Goal: Information Seeking & Learning: Find specific fact

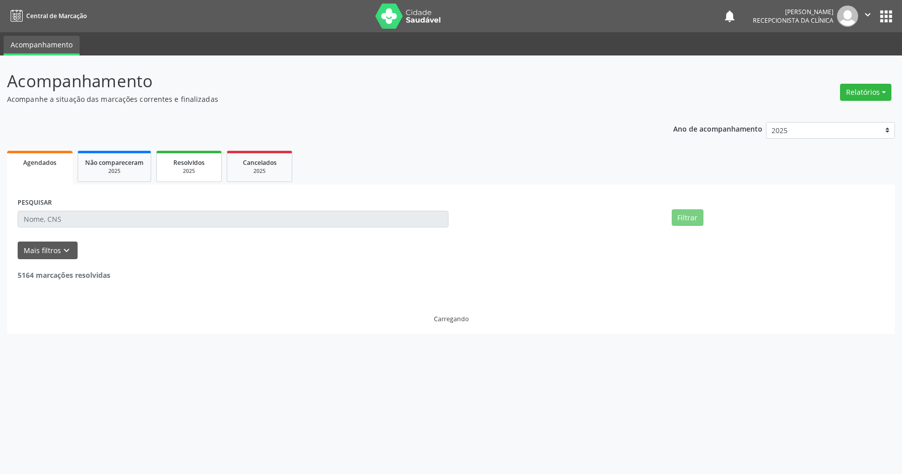
click at [191, 165] on span "Resolvidos" at bounding box center [188, 162] width 31 height 9
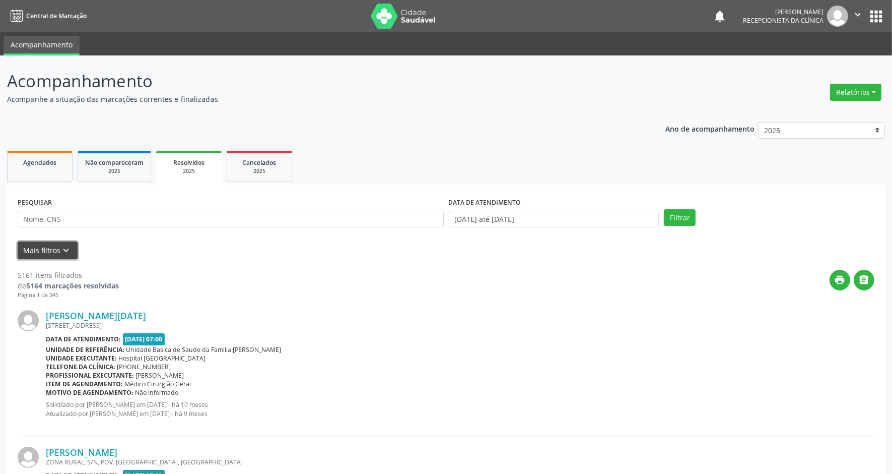
click at [29, 247] on button "Mais filtros keyboard_arrow_down" at bounding box center [48, 250] width 60 height 18
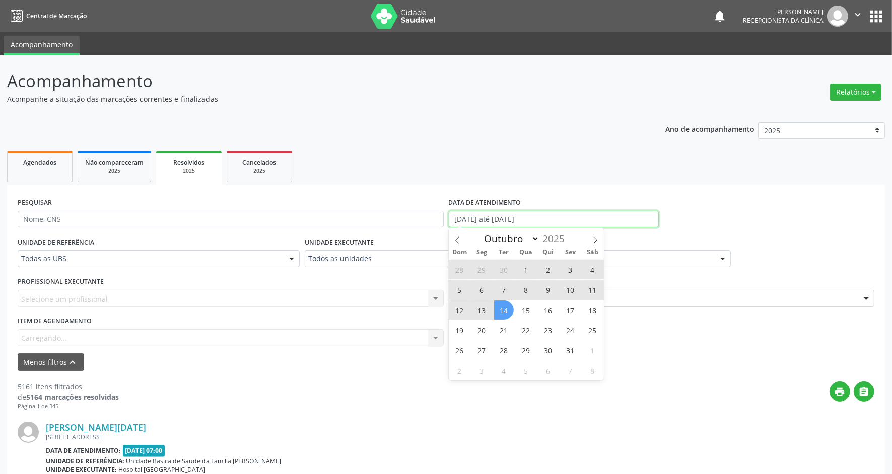
click at [548, 223] on body "Central de Marcação notifications [PERSON_NAME] Recepcionista da clínica  Conf…" at bounding box center [446, 237] width 892 height 474
click at [458, 240] on icon at bounding box center [457, 239] width 7 height 7
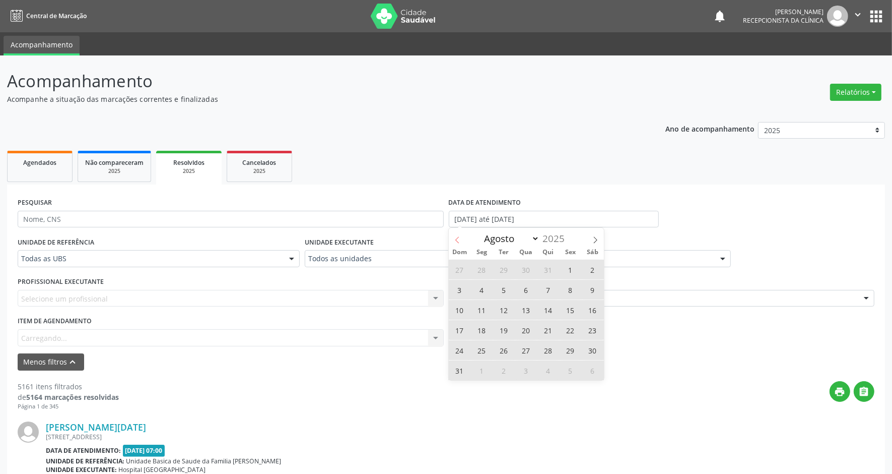
click at [456, 238] on icon at bounding box center [457, 239] width 7 height 7
click at [597, 238] on icon at bounding box center [595, 239] width 7 height 7
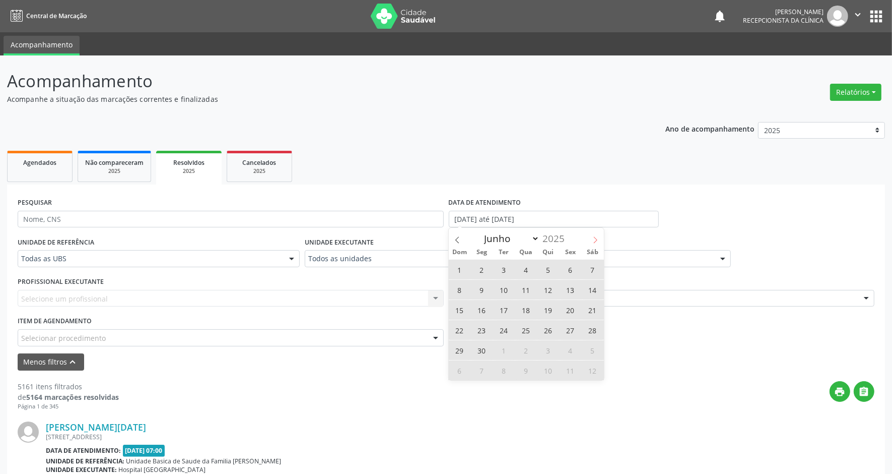
select select "6"
drag, startPoint x: 597, startPoint y: 238, endPoint x: 503, endPoint y: 269, distance: 99.0
click at [503, 269] on span "1" at bounding box center [504, 270] width 20 height 20
type input "[DATE]"
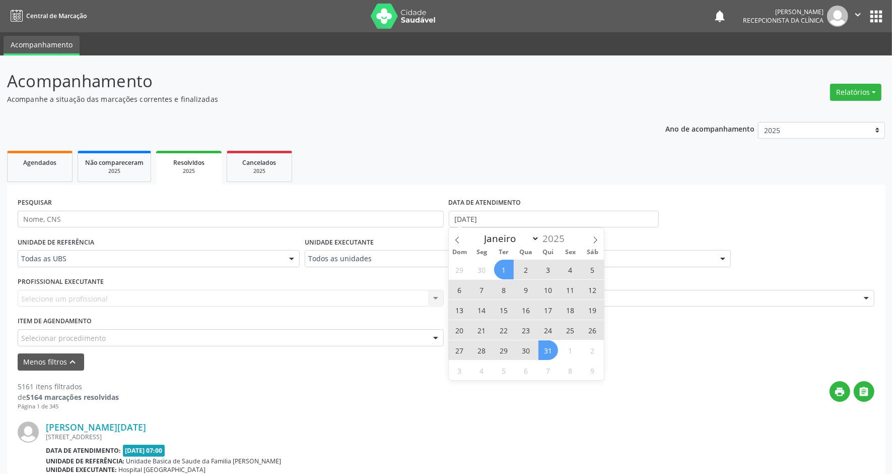
click at [547, 350] on span "31" at bounding box center [549, 350] width 20 height 20
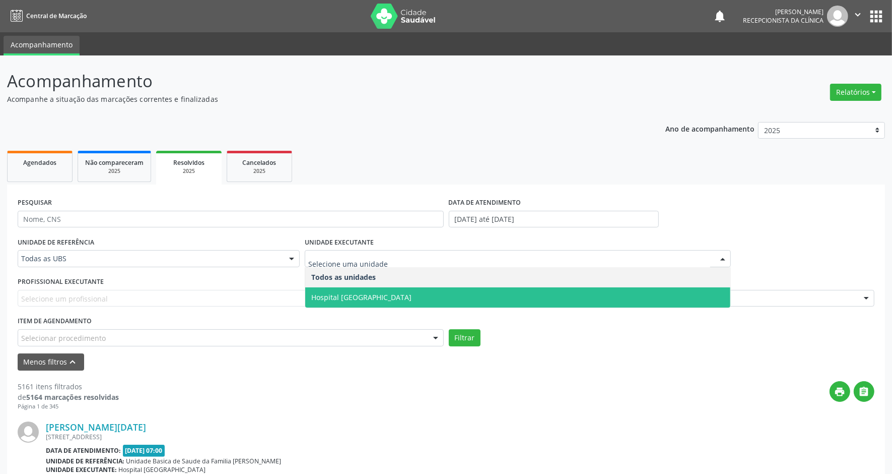
click at [344, 296] on span "Hospital [GEOGRAPHIC_DATA]" at bounding box center [361, 297] width 100 height 10
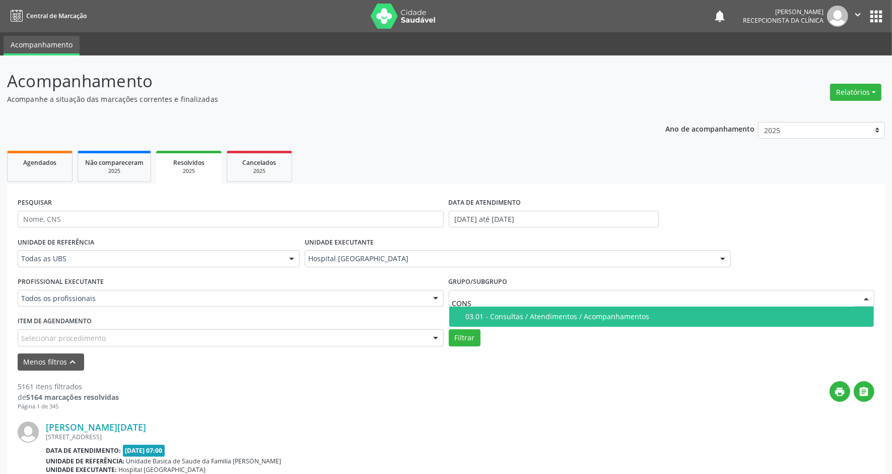
type input "CONSU"
click at [479, 313] on div "03.01 - Consultas / Atendimentos / Acompanhamentos" at bounding box center [667, 316] width 403 height 8
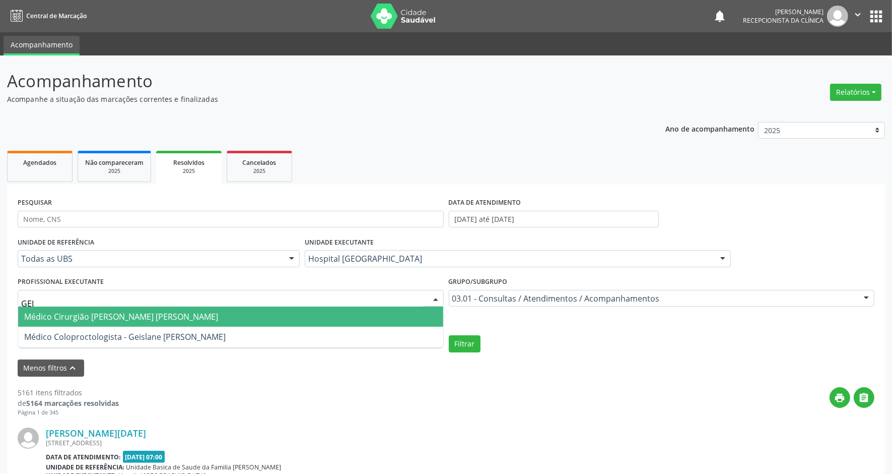
type input "GEIS"
click at [207, 316] on span "Médico Cirurgião [PERSON_NAME] [PERSON_NAME]" at bounding box center [121, 316] width 194 height 11
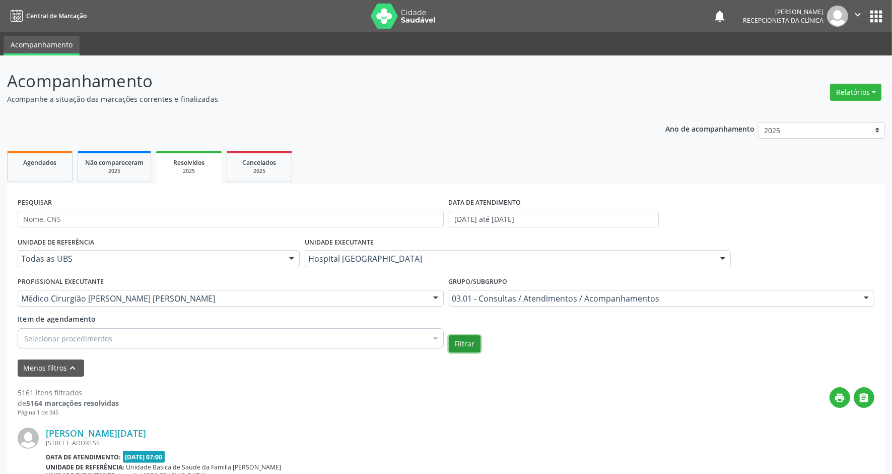
click at [467, 342] on button "Filtrar" at bounding box center [465, 343] width 32 height 17
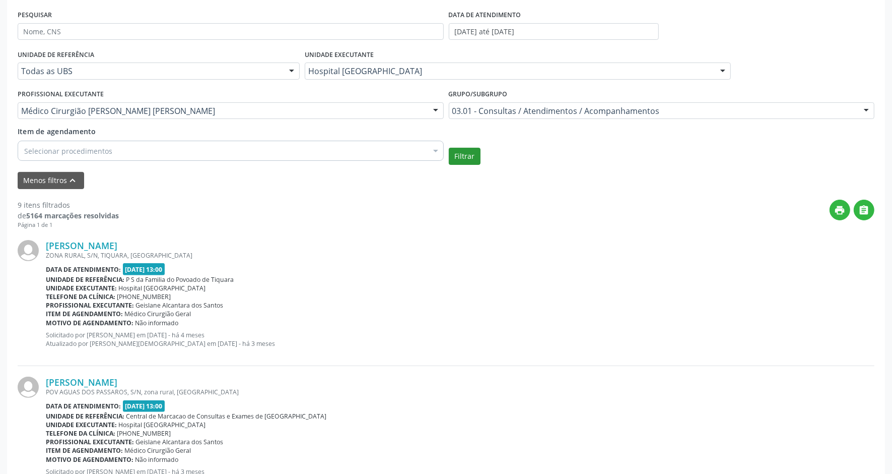
scroll to position [119, 0]
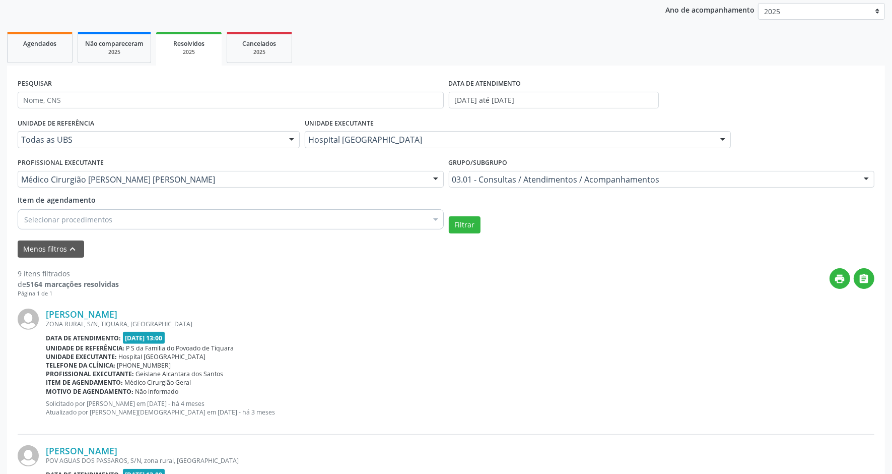
drag, startPoint x: 44, startPoint y: 452, endPoint x: 212, endPoint y: 453, distance: 168.3
copy div "[PERSON_NAME]"
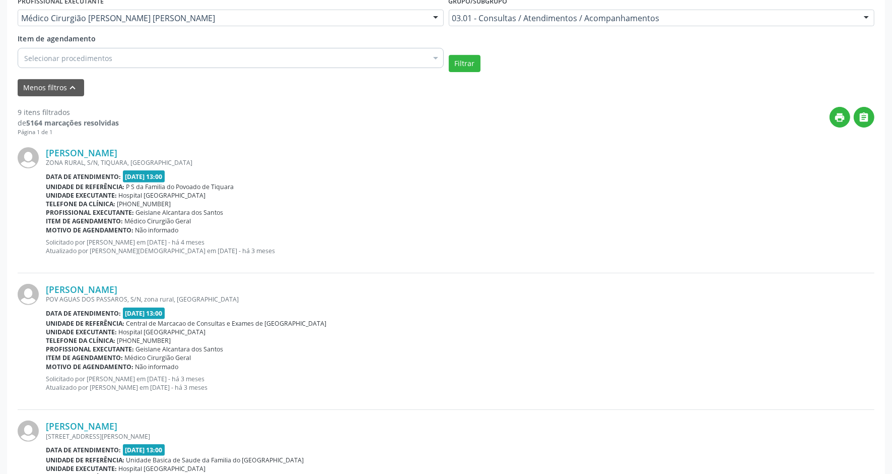
scroll to position [308, 0]
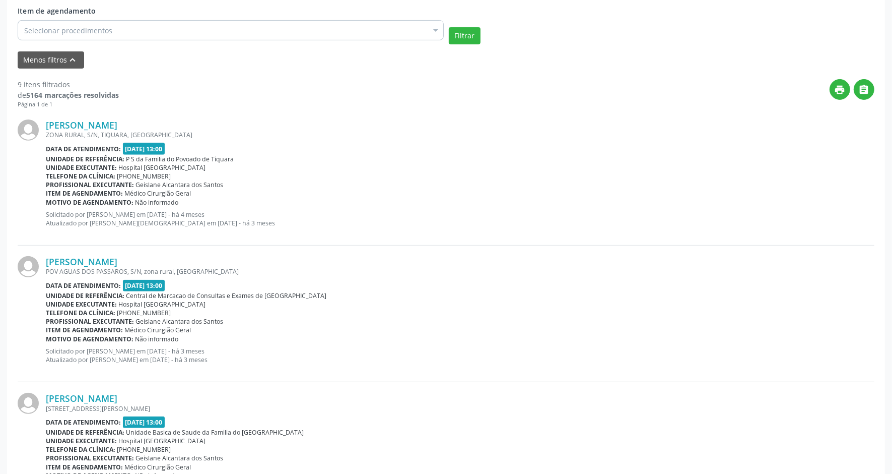
click at [149, 127] on div "[PERSON_NAME]" at bounding box center [460, 124] width 829 height 11
drag, startPoint x: 149, startPoint y: 125, endPoint x: 45, endPoint y: 126, distance: 103.3
click at [46, 126] on div "[PERSON_NAME]" at bounding box center [460, 124] width 829 height 11
copy link "[PERSON_NAME]"
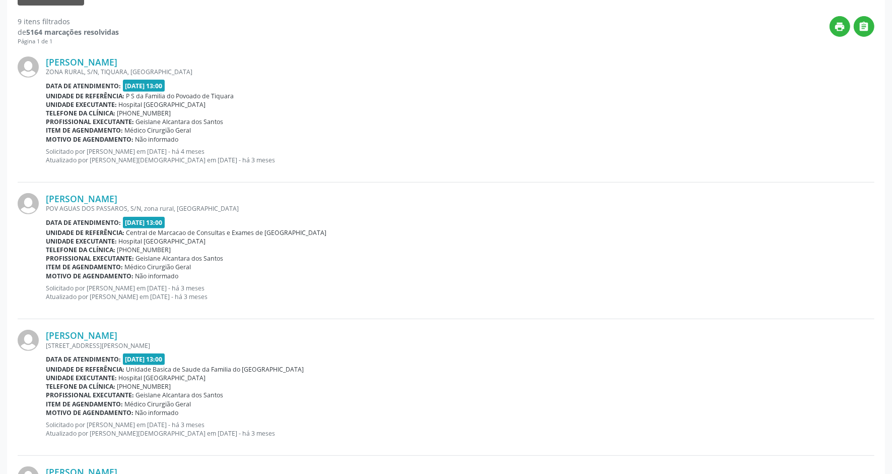
drag, startPoint x: 42, startPoint y: 197, endPoint x: 206, endPoint y: 197, distance: 163.8
click at [206, 197] on div "[PERSON_NAME] POV AGUAS DOS PASSAROS, S/N, zona rural, [GEOGRAPHIC_DATA] Data d…" at bounding box center [446, 250] width 857 height 137
copy div "[PERSON_NAME]"
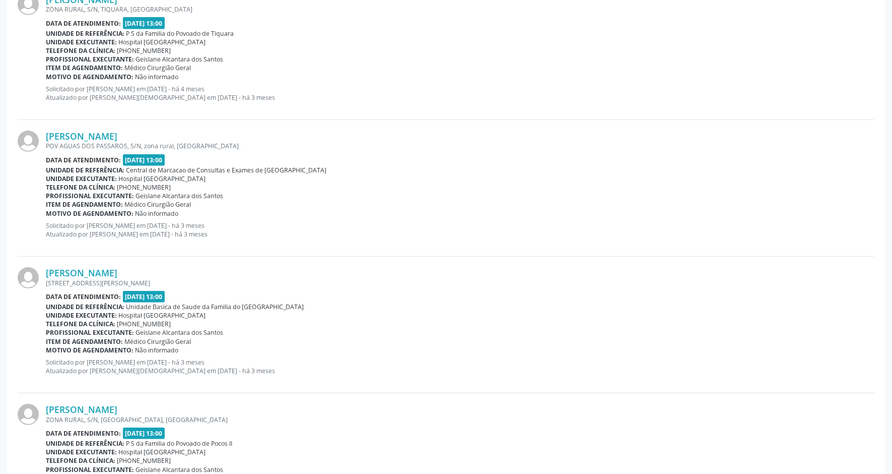
scroll to position [434, 0]
drag, startPoint x: 44, startPoint y: 274, endPoint x: 153, endPoint y: 273, distance: 108.4
click at [153, 273] on div "[PERSON_NAME] [STREET_ADDRESS][PERSON_NAME] Data de atendimento: [DATE] 13:00 U…" at bounding box center [446, 324] width 857 height 137
copy div "[PERSON_NAME]"
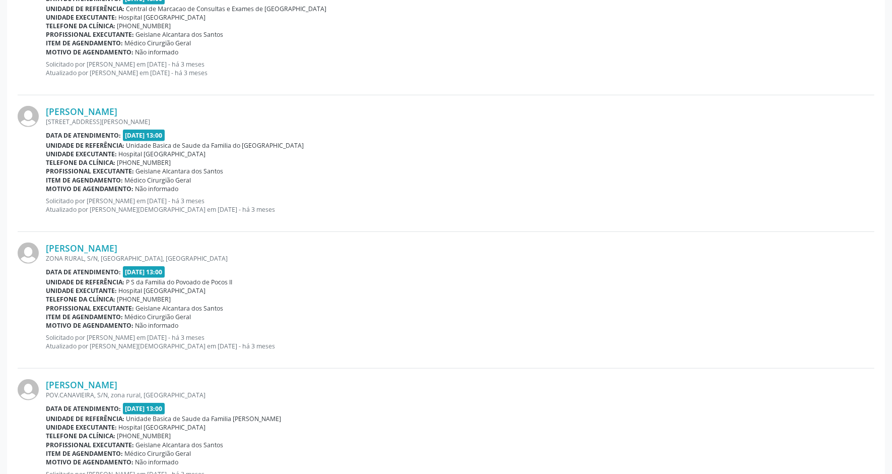
scroll to position [623, 0]
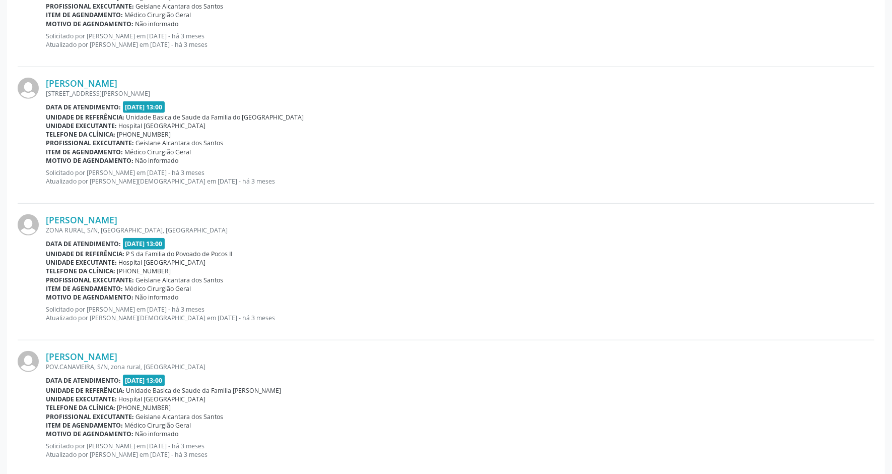
drag, startPoint x: 44, startPoint y: 220, endPoint x: 152, endPoint y: 221, distance: 107.8
click at [152, 221] on div "[PERSON_NAME] ZONA RURAL, S/N, [GEOGRAPHIC_DATA], [GEOGRAPHIC_DATA] Data de ate…" at bounding box center [446, 272] width 857 height 137
copy div "[PERSON_NAME]"
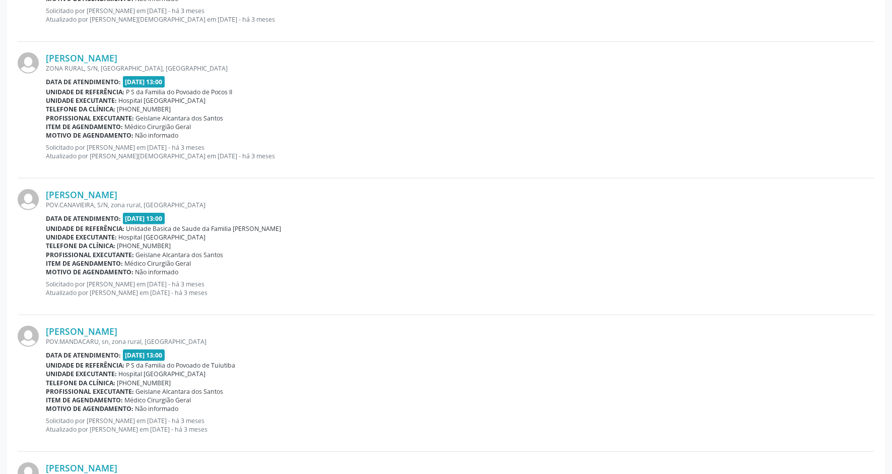
scroll to position [812, 0]
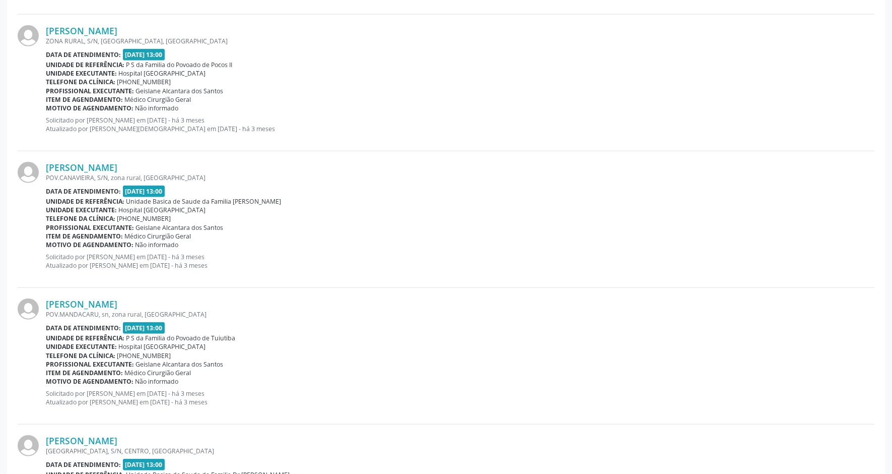
drag, startPoint x: 43, startPoint y: 167, endPoint x: 172, endPoint y: 167, distance: 128.5
click at [172, 167] on div "[PERSON_NAME] POV.CANAVIEIRA, S/N, zona rural, [GEOGRAPHIC_DATA] Data de atendi…" at bounding box center [446, 219] width 857 height 137
copy div "[PERSON_NAME]"
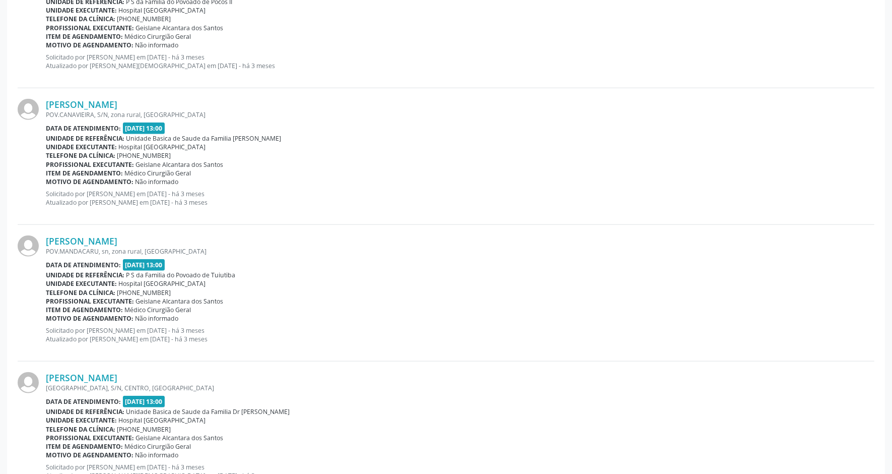
scroll to position [938, 0]
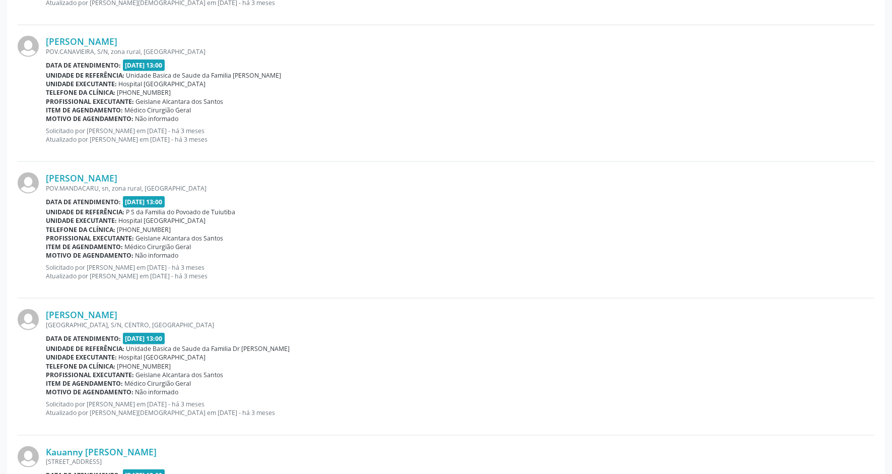
drag, startPoint x: 44, startPoint y: 177, endPoint x: 200, endPoint y: 175, distance: 156.2
click at [200, 175] on div "[PERSON_NAME] POV.[GEOGRAPHIC_DATA], sn, zona rural, [GEOGRAPHIC_DATA] Data de …" at bounding box center [446, 230] width 857 height 137
copy div "[PERSON_NAME]"
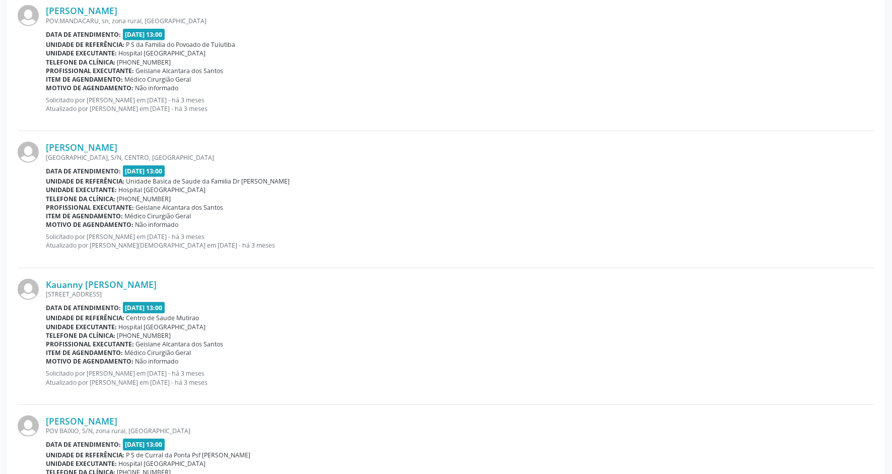
scroll to position [1127, 0]
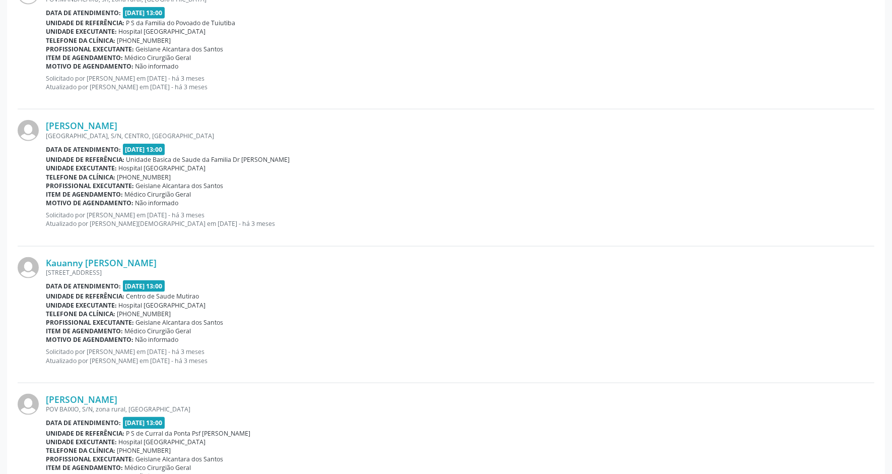
drag, startPoint x: 41, startPoint y: 129, endPoint x: 171, endPoint y: 124, distance: 130.6
click at [171, 124] on div "[PERSON_NAME] [GEOGRAPHIC_DATA], S/N, CENTRO, [GEOGRAPHIC_DATA] Data de atendim…" at bounding box center [446, 177] width 857 height 137
copy div "[PERSON_NAME]"
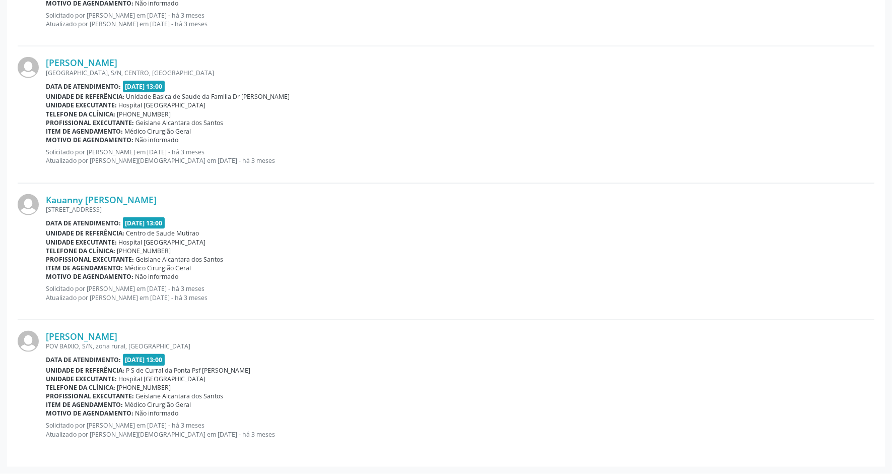
drag, startPoint x: 44, startPoint y: 201, endPoint x: 207, endPoint y: 200, distance: 162.8
click at [207, 200] on div "Kauanny [PERSON_NAME] [GEOGRAPHIC_DATA], s/n, [GEOGRAPHIC_DATA], [GEOGRAPHIC_DA…" at bounding box center [446, 251] width 857 height 137
copy div "Kauanny [PERSON_NAME]"
drag, startPoint x: 41, startPoint y: 338, endPoint x: 215, endPoint y: 336, distance: 174.4
click at [215, 336] on div "[PERSON_NAME] [GEOGRAPHIC_DATA], S/N, zona rural, [GEOGRAPHIC_DATA] Data de ate…" at bounding box center [446, 388] width 857 height 136
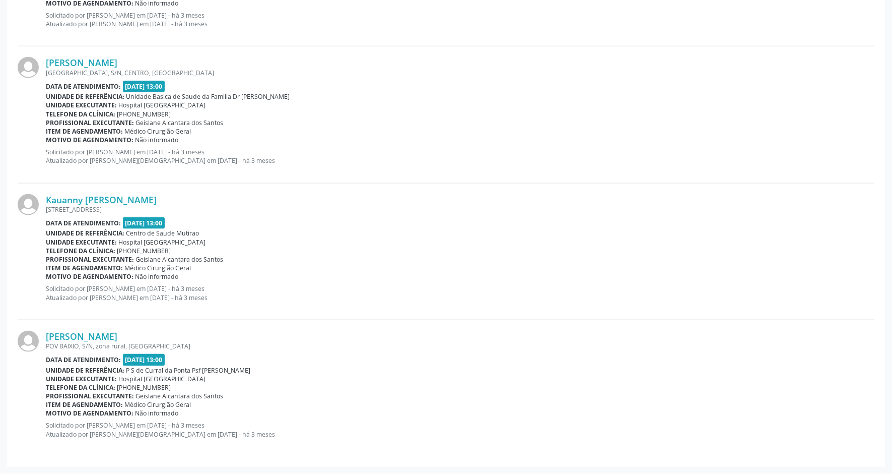
copy div "[PERSON_NAME]"
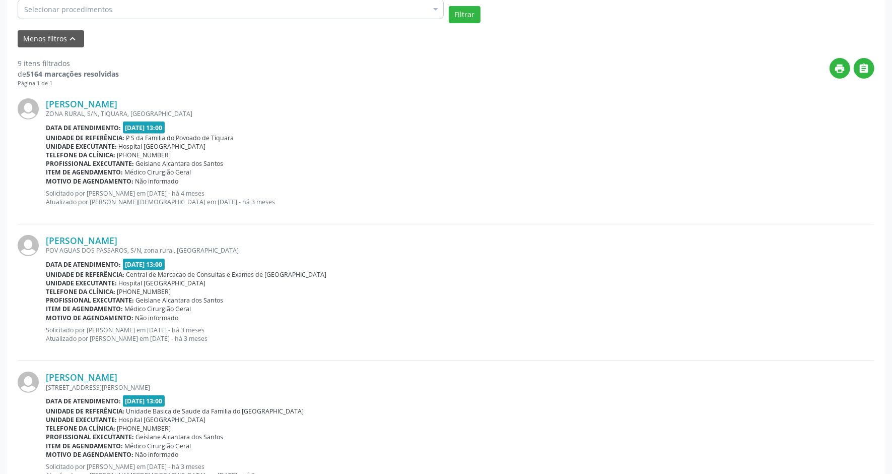
scroll to position [308, 0]
